Goal: Task Accomplishment & Management: Manage account settings

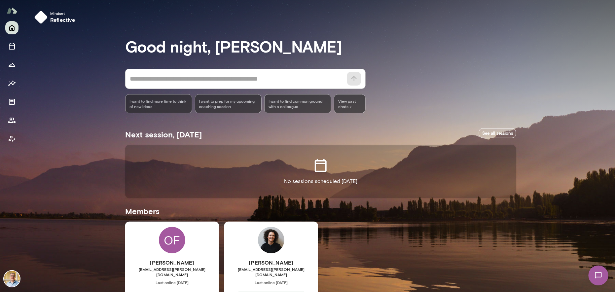
click at [17, 282] on img at bounding box center [12, 279] width 16 height 16
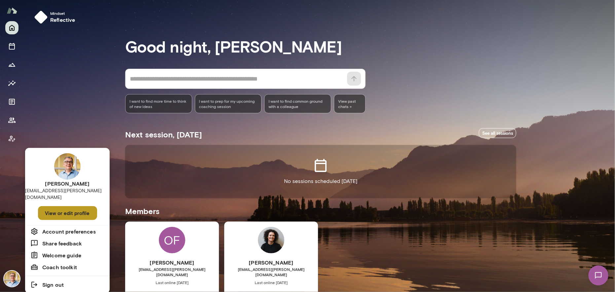
click at [60, 206] on button "View or edit profile" at bounding box center [67, 213] width 59 height 14
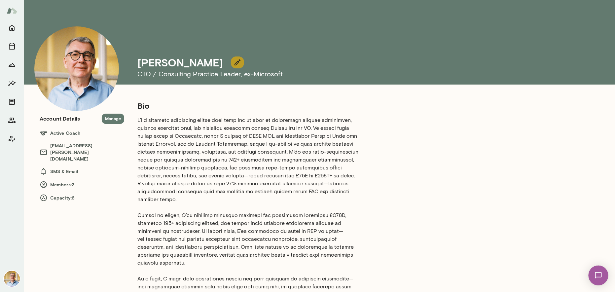
click at [233, 61] on icon "button" at bounding box center [237, 62] width 8 height 8
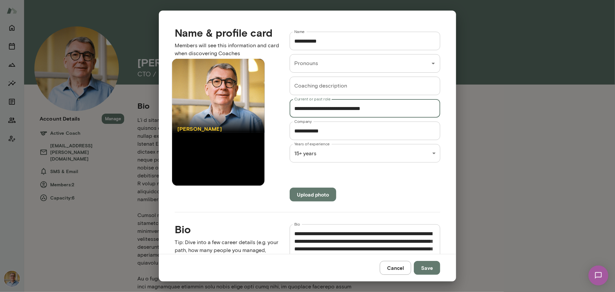
drag, startPoint x: 377, startPoint y: 109, endPoint x: 311, endPoint y: 114, distance: 66.3
click at [311, 114] on input "**********" at bounding box center [365, 108] width 151 height 18
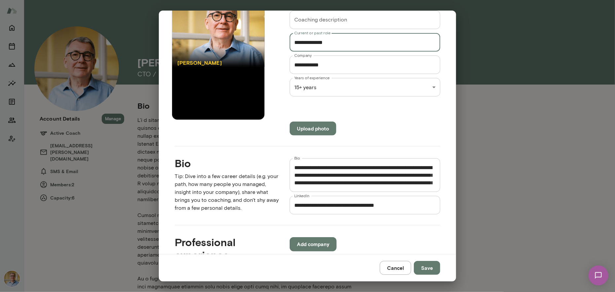
scroll to position [132, 0]
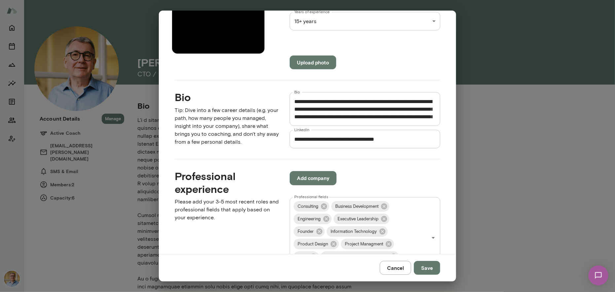
type input "**********"
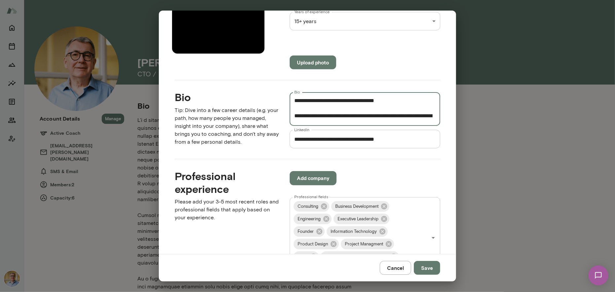
scroll to position [92, 0]
click at [386, 100] on textarea "Bio" at bounding box center [363, 109] width 138 height 23
click at [407, 102] on textarea "Bio" at bounding box center [363, 109] width 138 height 23
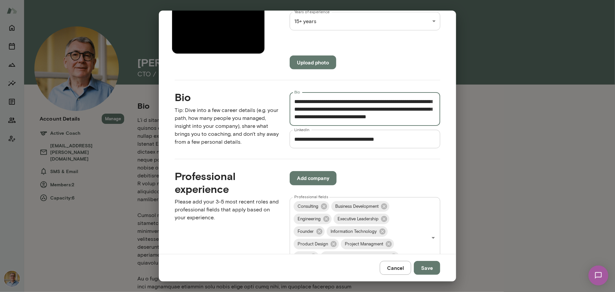
click at [345, 102] on textarea "Bio" at bounding box center [363, 109] width 138 height 23
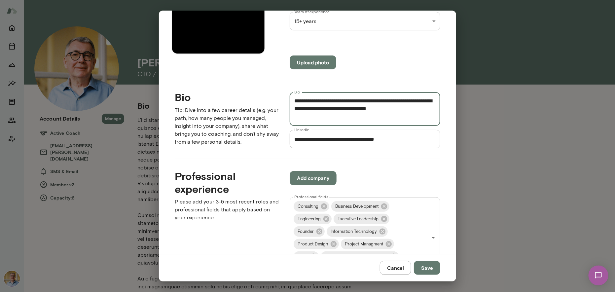
scroll to position [157, 0]
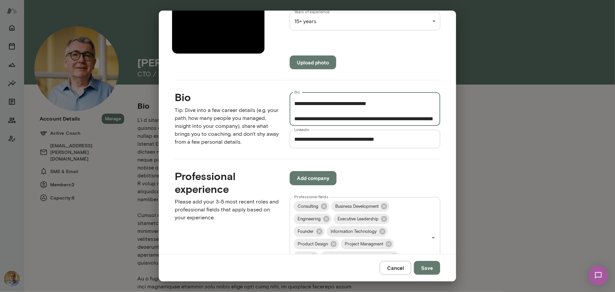
click at [423, 116] on textarea "Bio" at bounding box center [363, 109] width 138 height 23
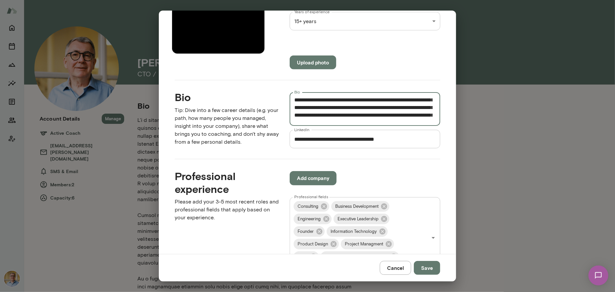
scroll to position [0, 0]
type textarea "**********"
click at [426, 266] on button "Save" at bounding box center [427, 268] width 26 height 14
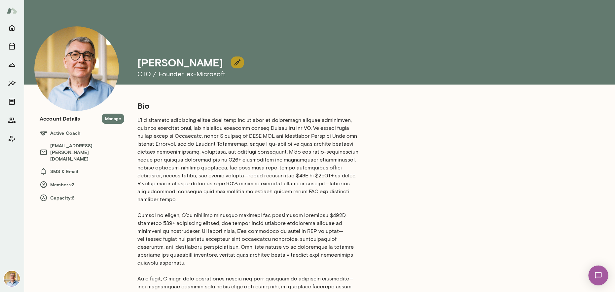
click at [233, 59] on icon "button" at bounding box center [237, 62] width 8 height 8
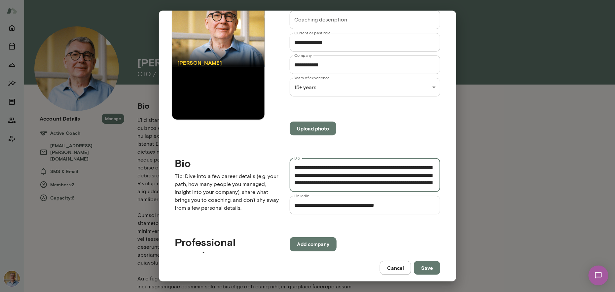
scroll to position [372, 0]
click at [373, 180] on textarea "Bio" at bounding box center [363, 175] width 138 height 23
type textarea "**********"
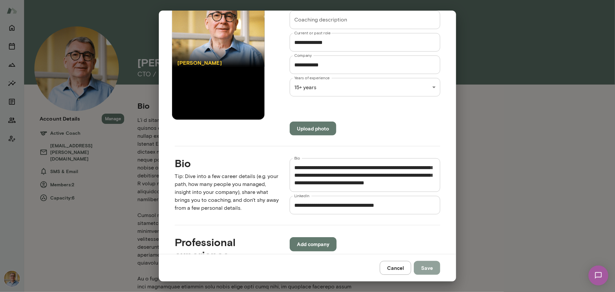
click at [428, 266] on button "Save" at bounding box center [427, 268] width 26 height 14
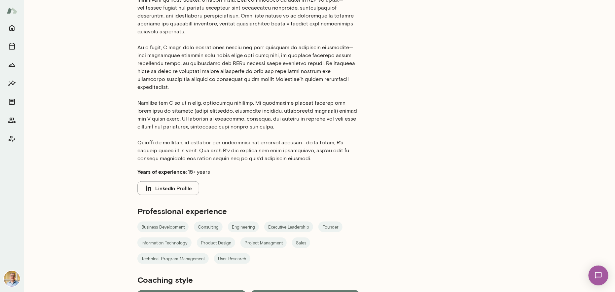
scroll to position [283, 0]
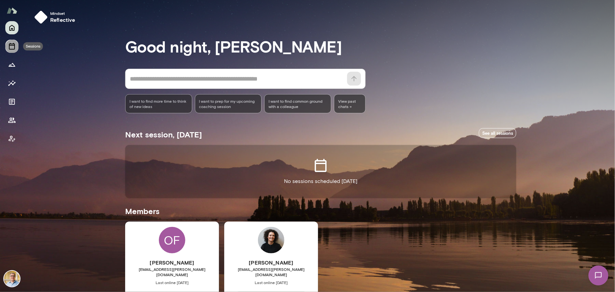
click at [10, 46] on icon "Sessions" at bounding box center [12, 46] width 8 height 8
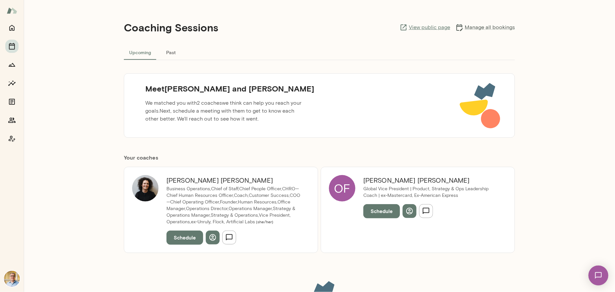
click at [414, 25] on link "View public page" at bounding box center [424, 27] width 51 height 8
click at [11, 25] on icon "Home" at bounding box center [12, 28] width 8 height 8
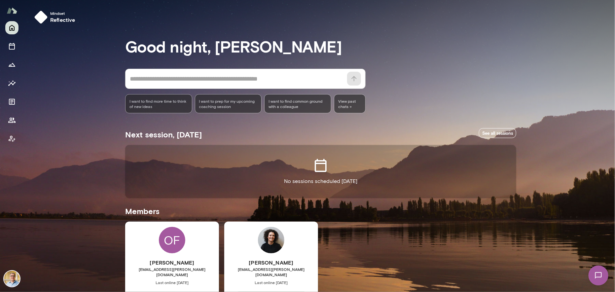
click at [13, 278] on img at bounding box center [12, 279] width 16 height 16
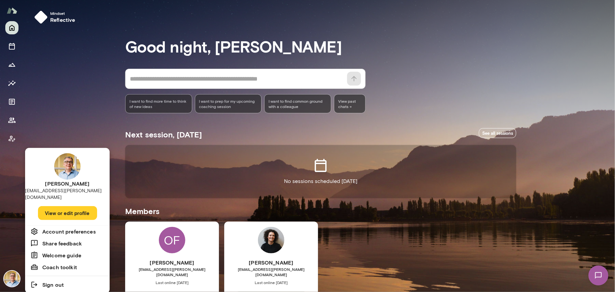
click at [61, 206] on button "View or edit profile" at bounding box center [67, 213] width 59 height 14
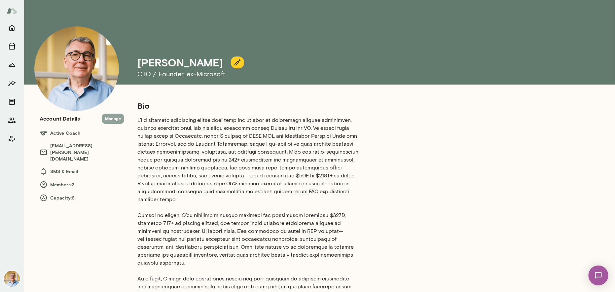
click at [111, 118] on button "Manage" at bounding box center [113, 119] width 22 height 10
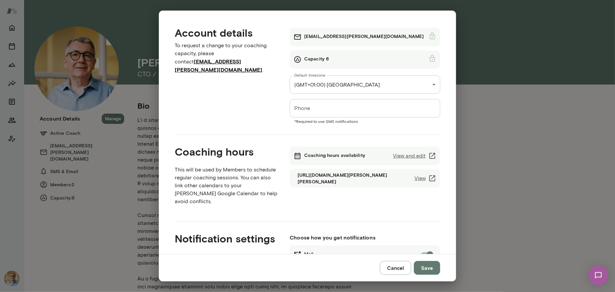
click at [396, 154] on link "View and edit" at bounding box center [414, 156] width 43 height 8
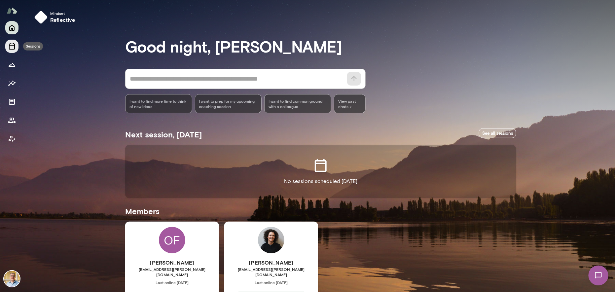
click at [14, 44] on icon "Sessions" at bounding box center [12, 46] width 8 height 8
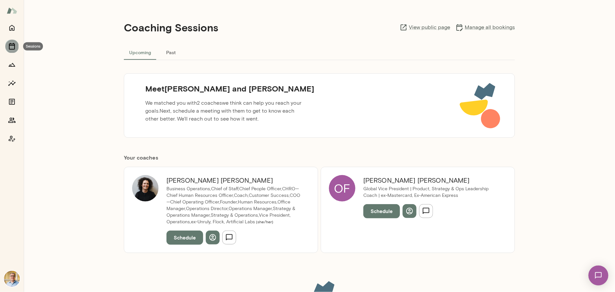
click at [10, 45] on icon "Sessions" at bounding box center [12, 46] width 6 height 7
click at [421, 25] on link "View public page" at bounding box center [424, 27] width 51 height 8
click at [181, 237] on button "Schedule" at bounding box center [184, 237] width 37 height 14
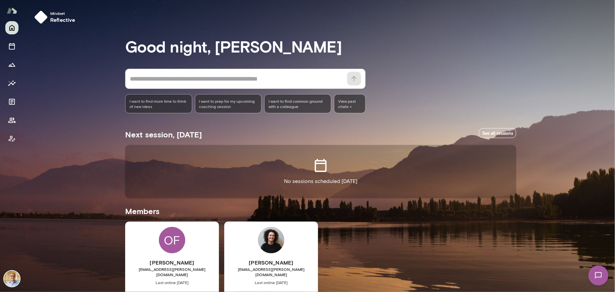
click at [13, 278] on img at bounding box center [12, 279] width 16 height 16
click at [60, 68] on button "View or edit profile" at bounding box center [60, 64] width 41 height 7
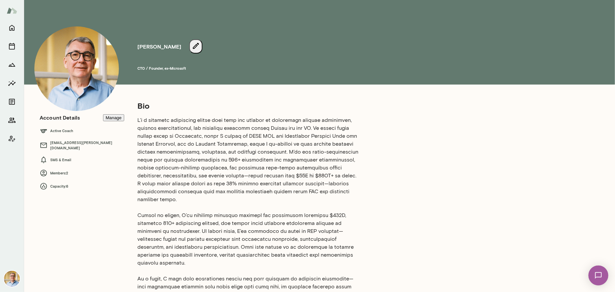
click at [10, 275] on img at bounding box center [12, 279] width 16 height 16
click at [77, 68] on button "View or edit profile" at bounding box center [60, 64] width 41 height 7
click at [116, 118] on button "Manage" at bounding box center [113, 117] width 21 height 7
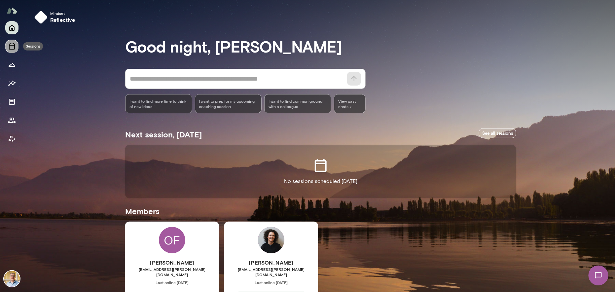
click at [14, 47] on icon "Sessions" at bounding box center [12, 46] width 8 height 8
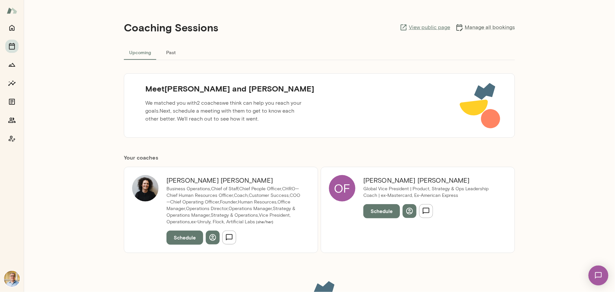
click at [428, 28] on link "View public page" at bounding box center [424, 27] width 51 height 8
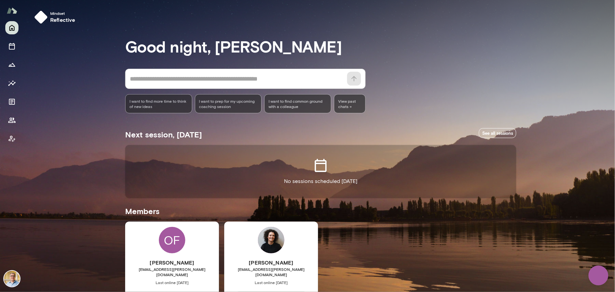
click at [13, 278] on img at bounding box center [12, 279] width 16 height 16
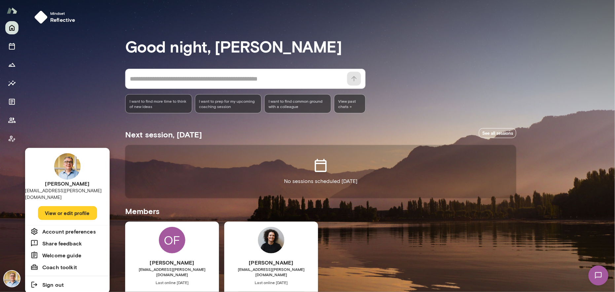
click at [64, 207] on button "View or edit profile" at bounding box center [67, 213] width 59 height 14
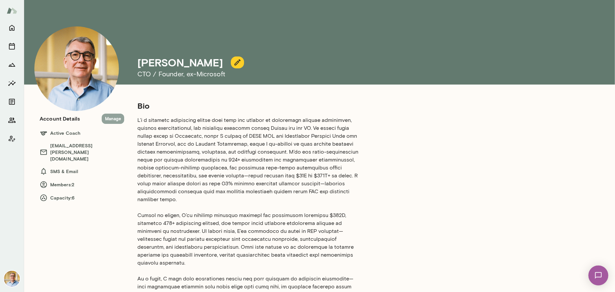
click at [120, 115] on button "Manage" at bounding box center [113, 119] width 22 height 10
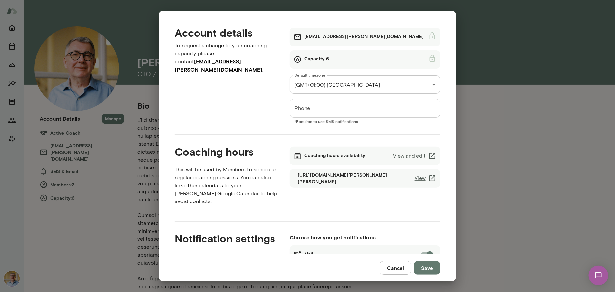
click at [403, 155] on link "View and edit" at bounding box center [414, 156] width 43 height 8
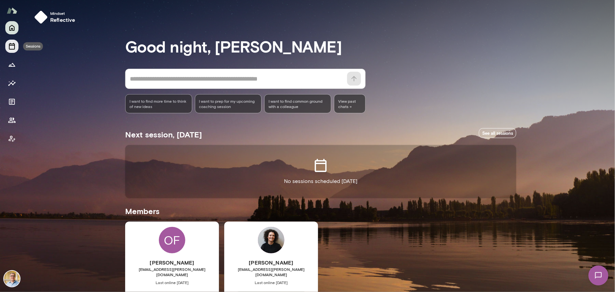
click at [12, 48] on icon "Sessions" at bounding box center [12, 46] width 8 height 8
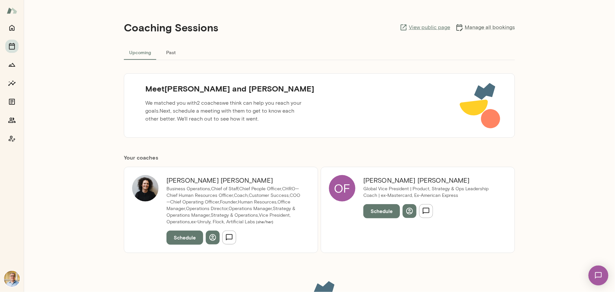
click at [431, 28] on link "View public page" at bounding box center [424, 27] width 51 height 8
